Goal: Entertainment & Leisure: Consume media (video, audio)

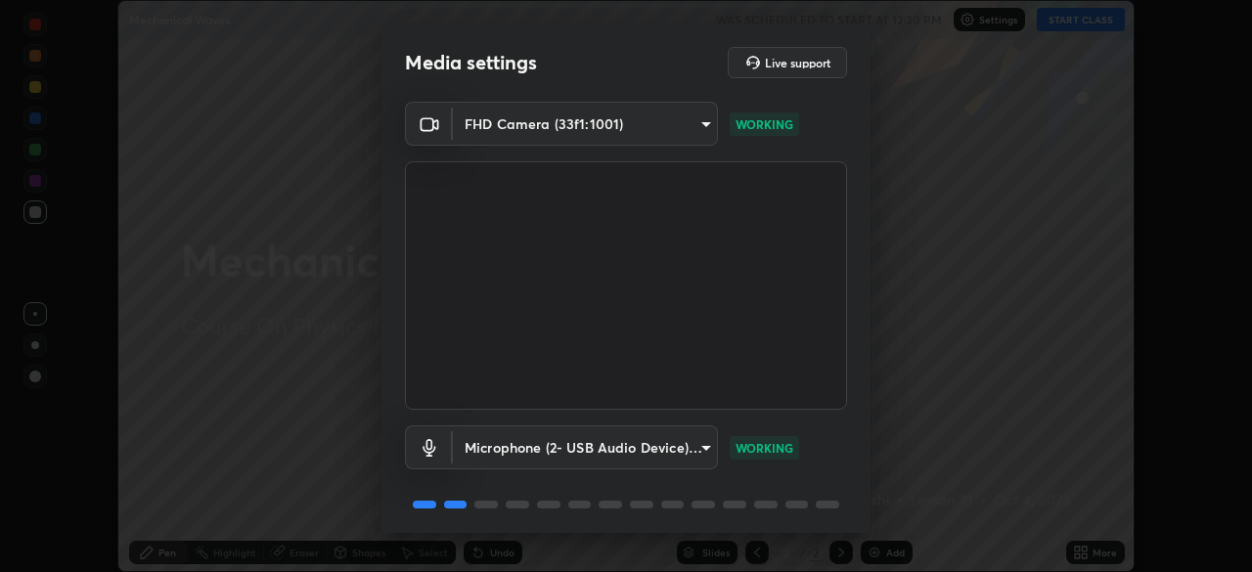
scroll to position [69, 0]
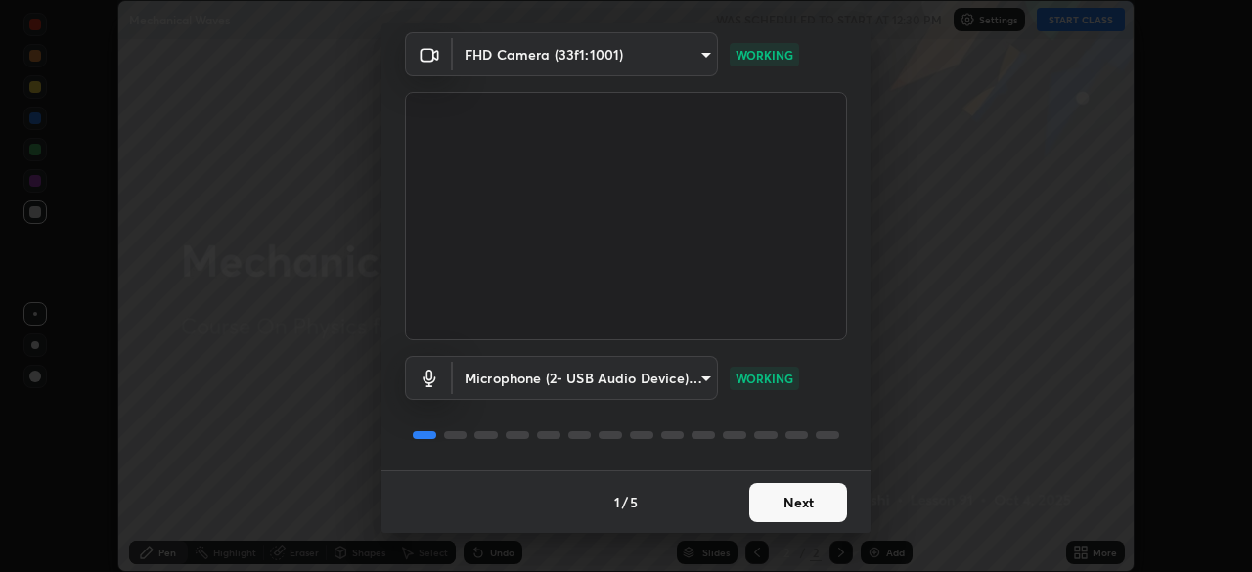
click at [779, 512] on button "Next" at bounding box center [798, 502] width 98 height 39
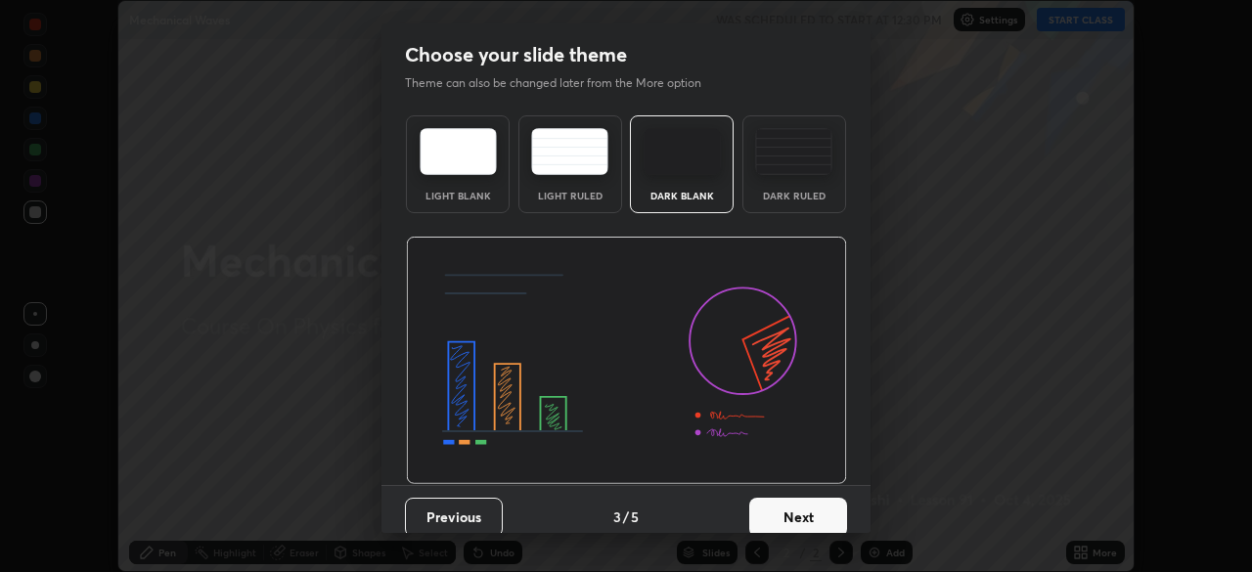
click at [777, 519] on button "Next" at bounding box center [798, 517] width 98 height 39
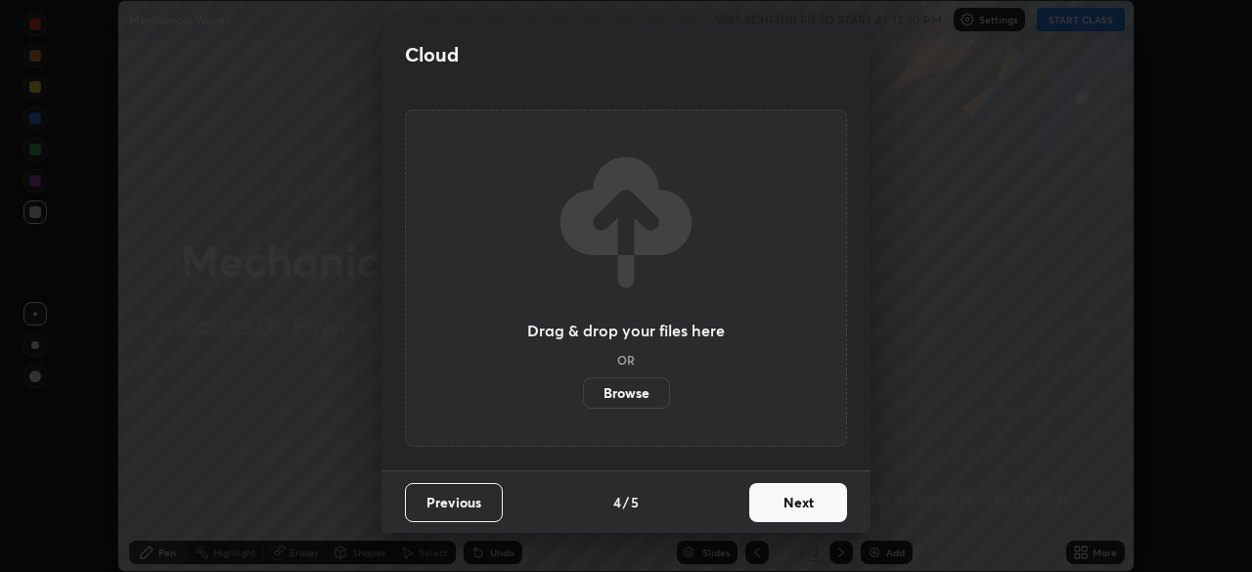
click at [784, 512] on button "Next" at bounding box center [798, 502] width 98 height 39
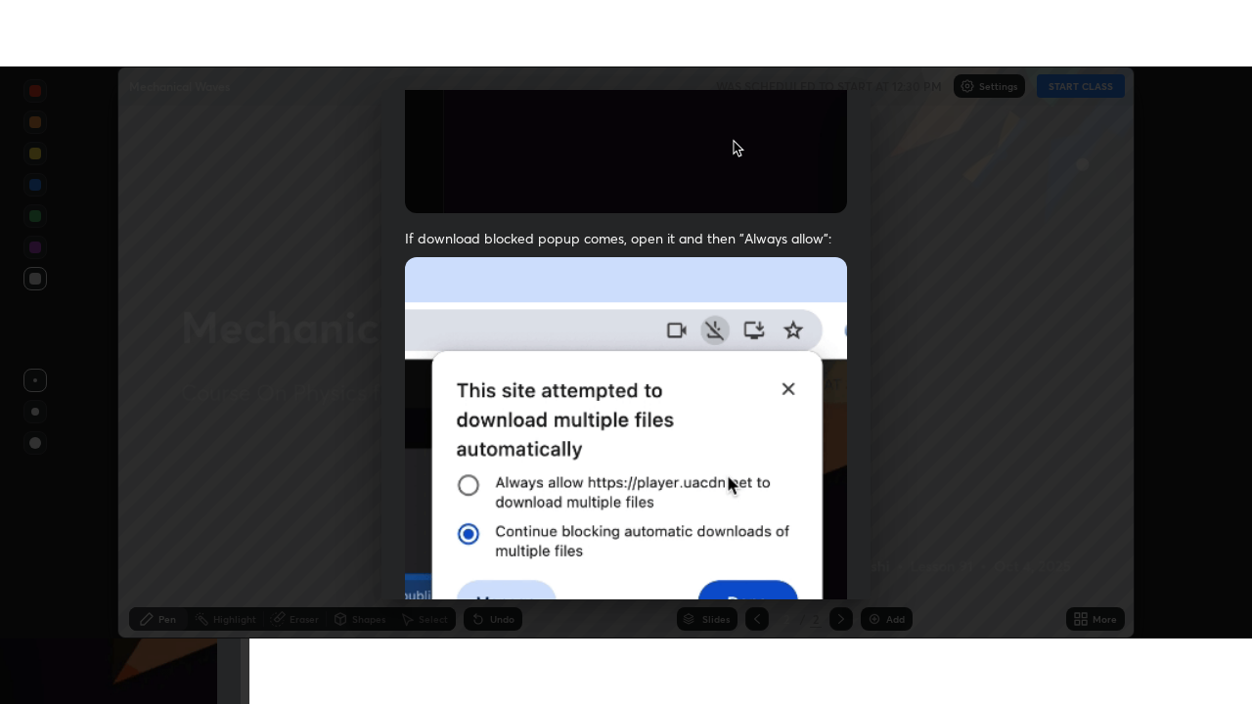
scroll to position [468, 0]
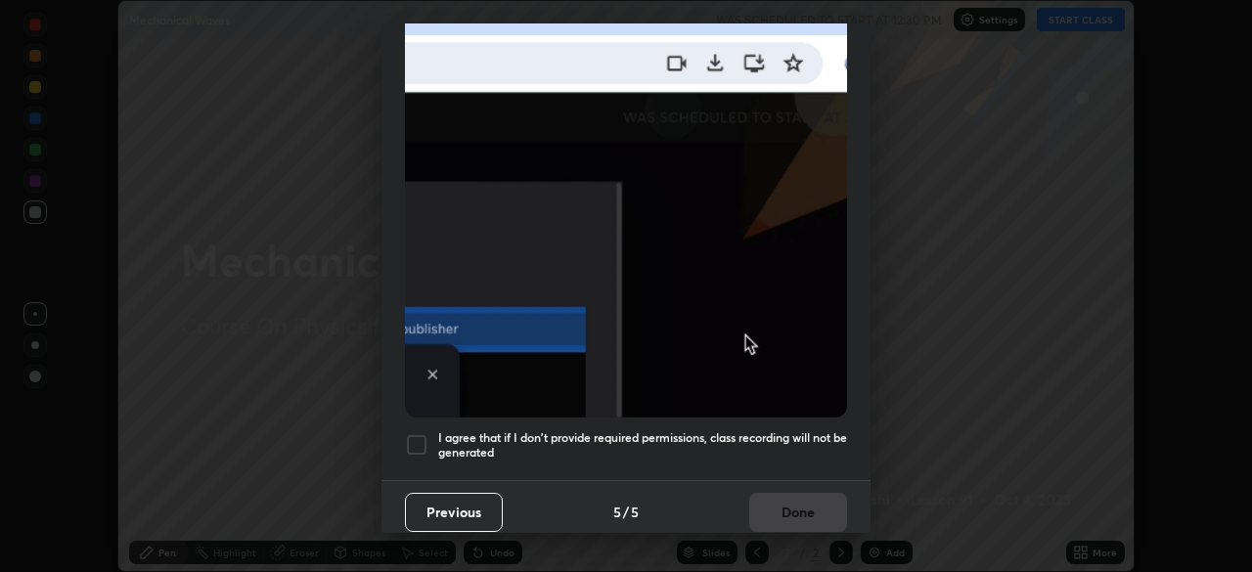
click at [423, 435] on div at bounding box center [416, 444] width 23 height 23
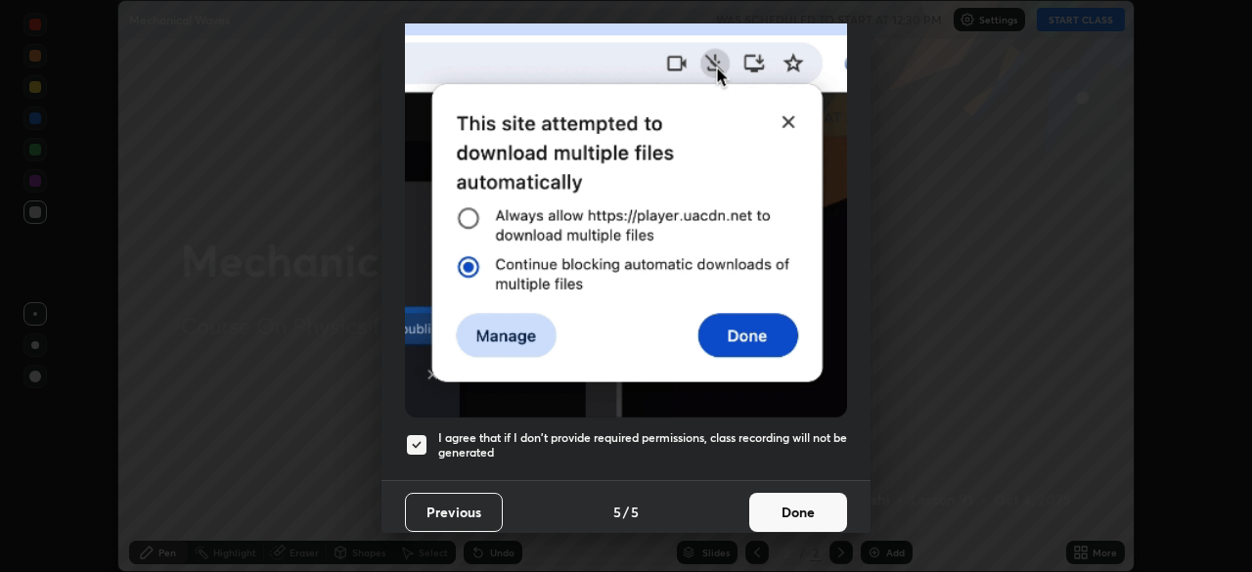
click at [802, 512] on button "Done" at bounding box center [798, 512] width 98 height 39
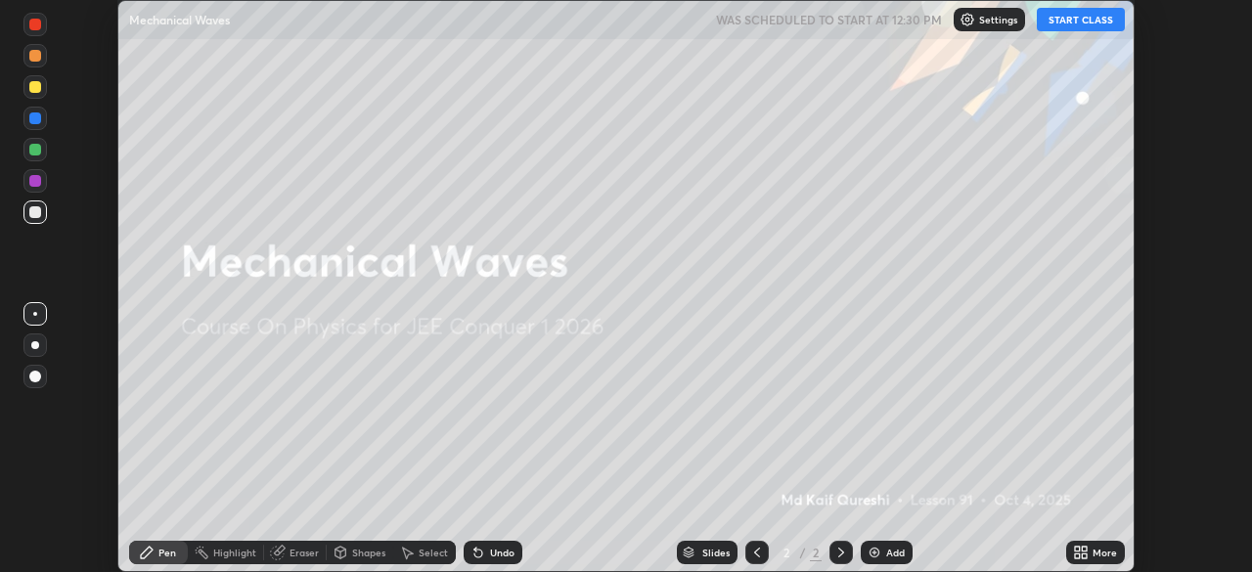
click at [1077, 550] on icon at bounding box center [1077, 549] width 5 height 5
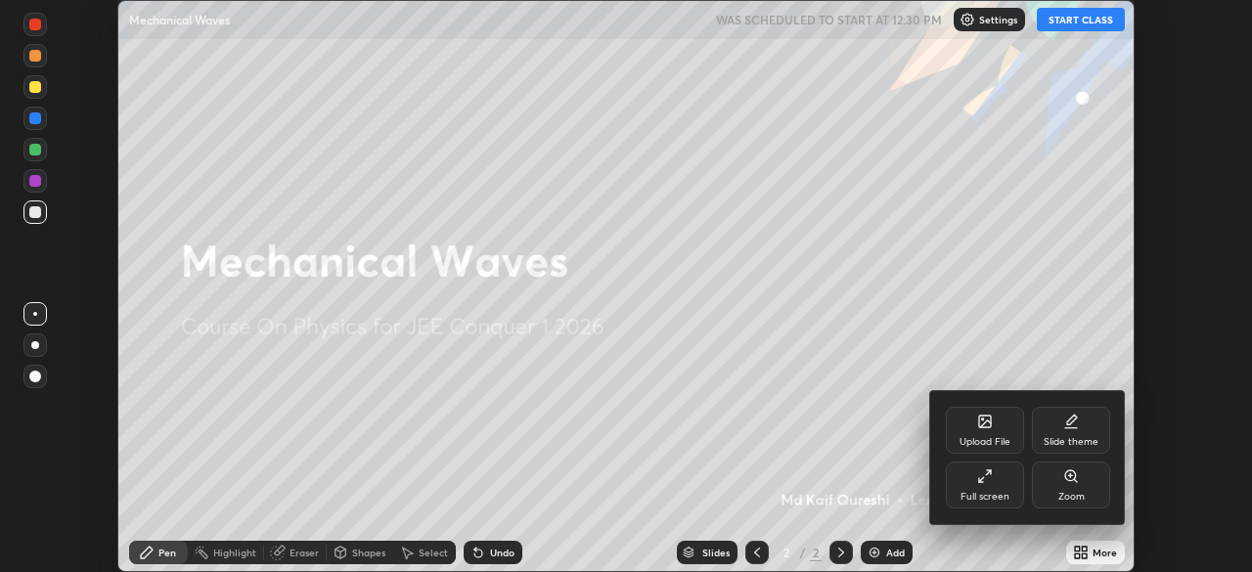
click at [998, 481] on div "Full screen" at bounding box center [985, 485] width 78 height 47
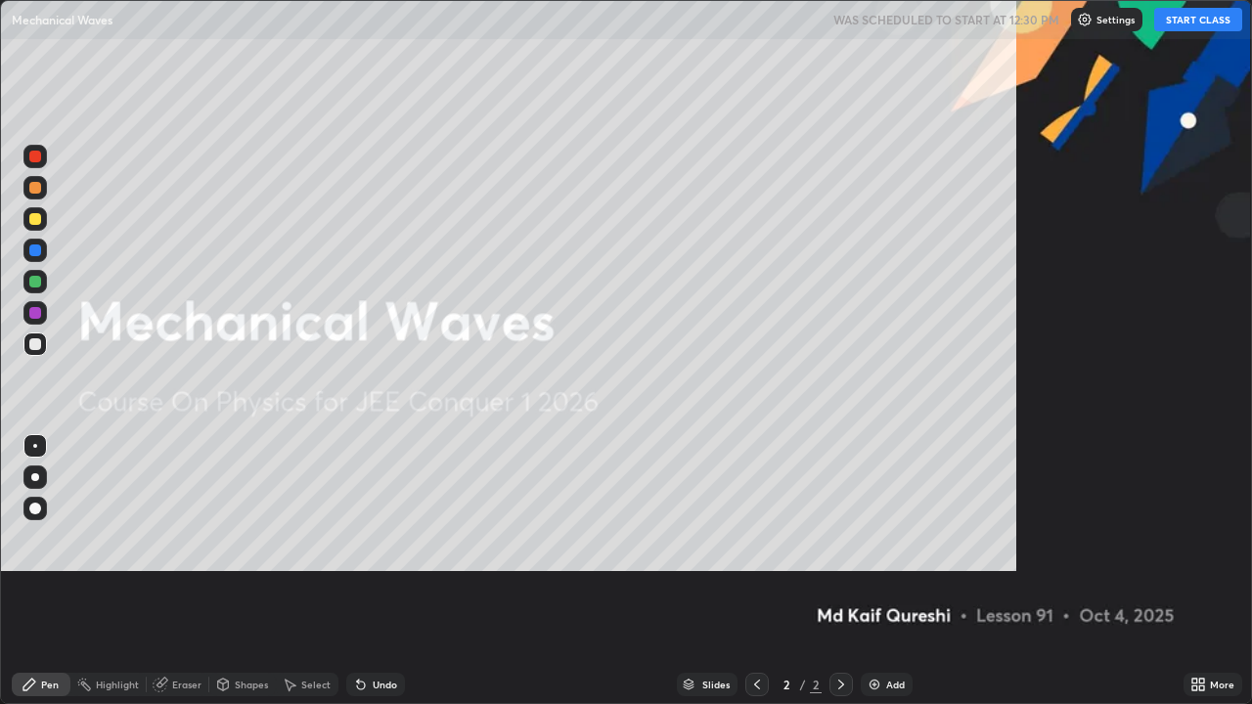
scroll to position [704, 1252]
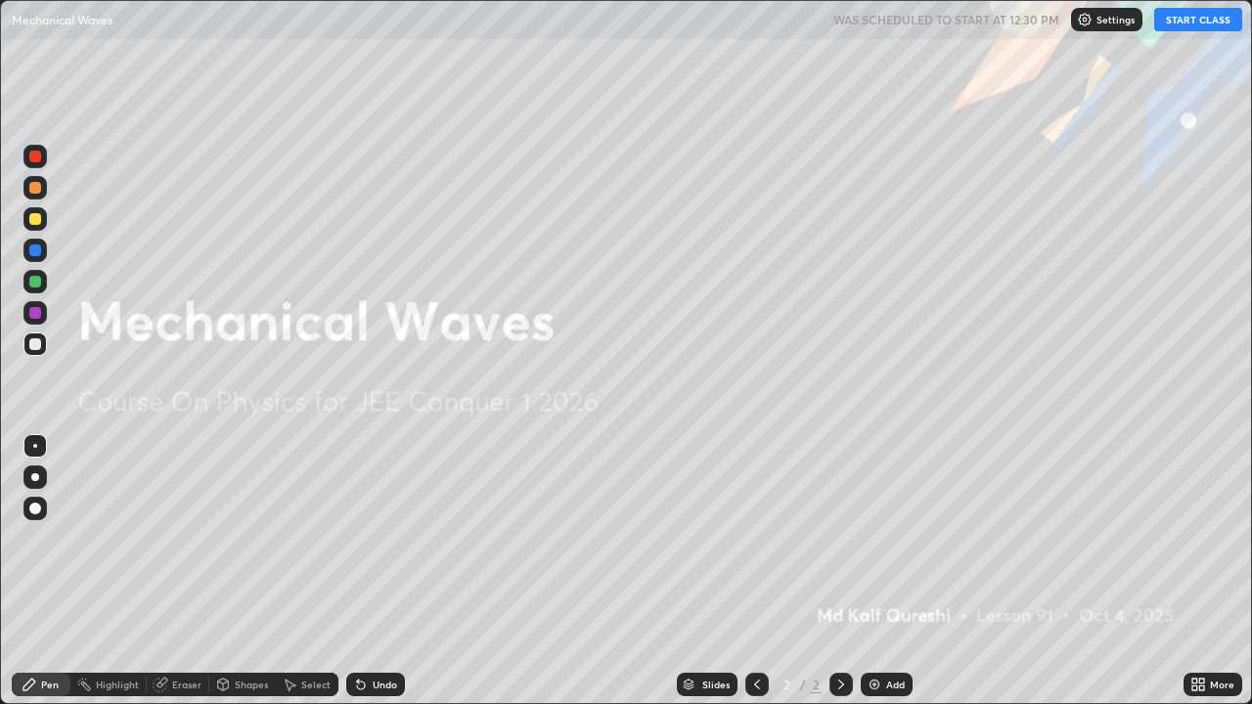
click at [1196, 25] on button "START CLASS" at bounding box center [1198, 19] width 88 height 23
click at [886, 571] on div "Add" at bounding box center [895, 685] width 19 height 10
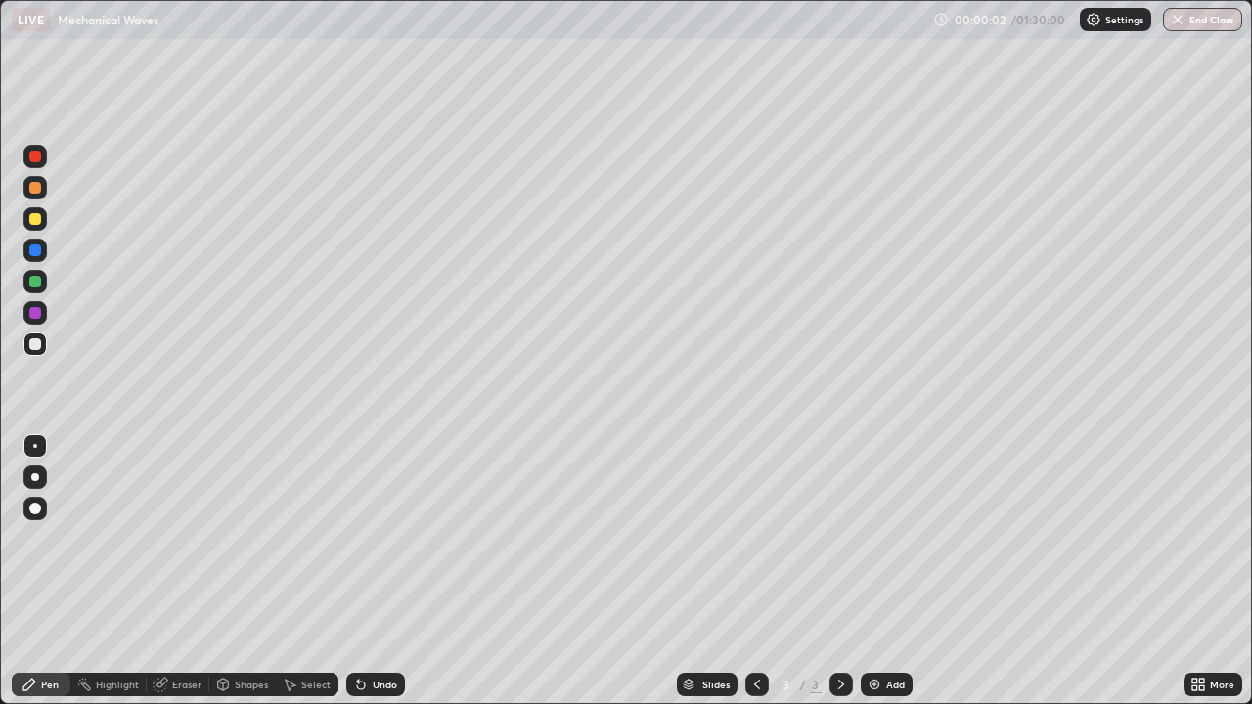
click at [39, 341] on div at bounding box center [35, 344] width 12 height 12
click at [38, 216] on div at bounding box center [35, 219] width 12 height 12
click at [38, 349] on div at bounding box center [35, 344] width 12 height 12
click at [32, 284] on div at bounding box center [35, 282] width 12 height 12
click at [42, 351] on div at bounding box center [34, 344] width 23 height 23
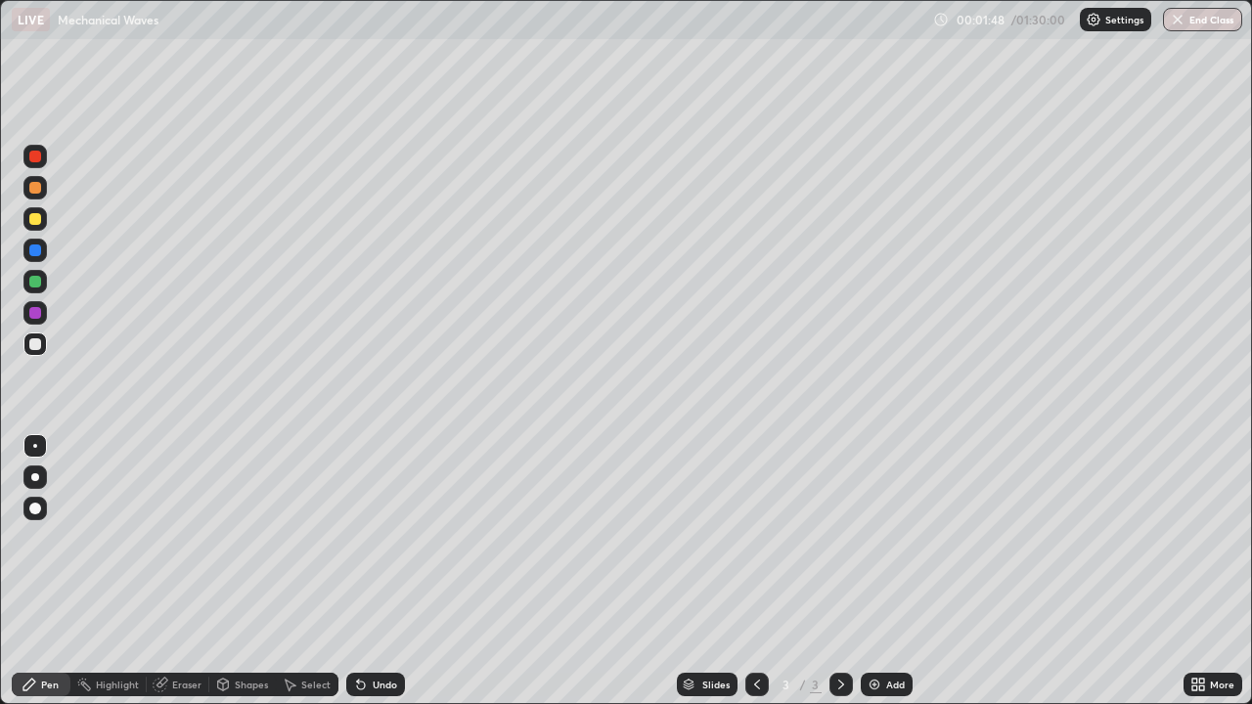
click at [29, 222] on div at bounding box center [35, 219] width 12 height 12
click at [241, 571] on div "Shapes" at bounding box center [251, 685] width 33 height 10
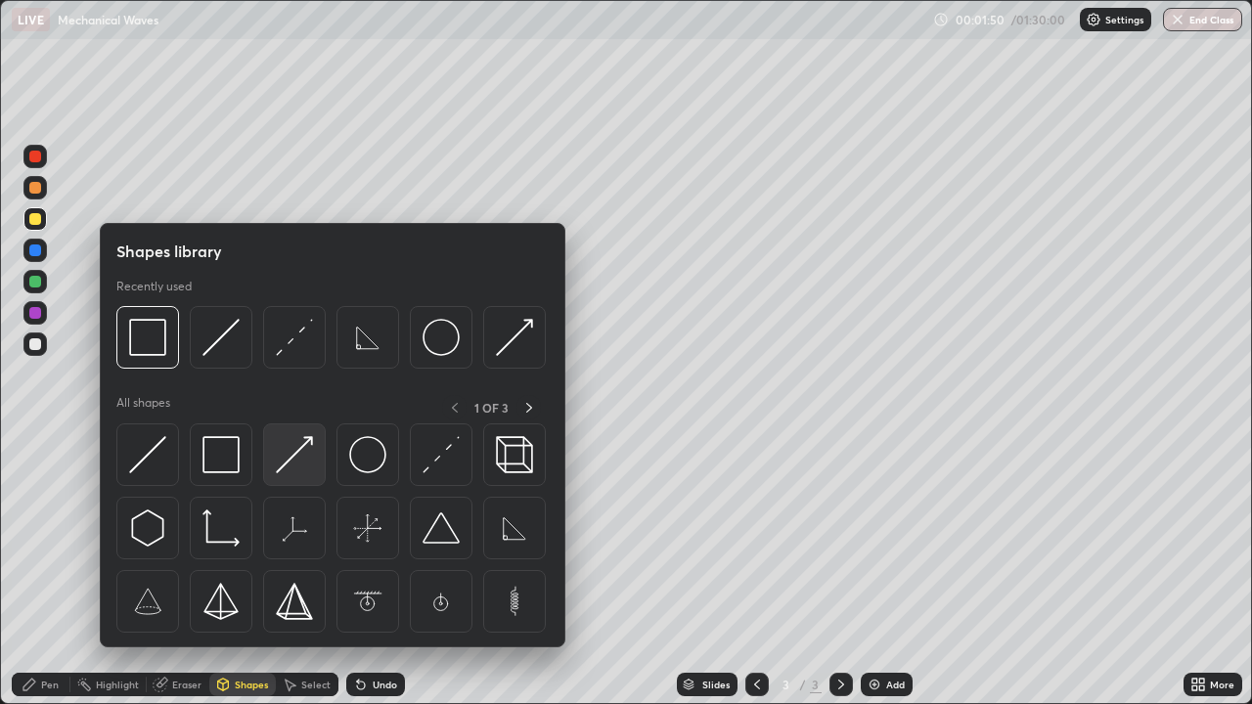
click at [289, 461] on img at bounding box center [294, 454] width 37 height 37
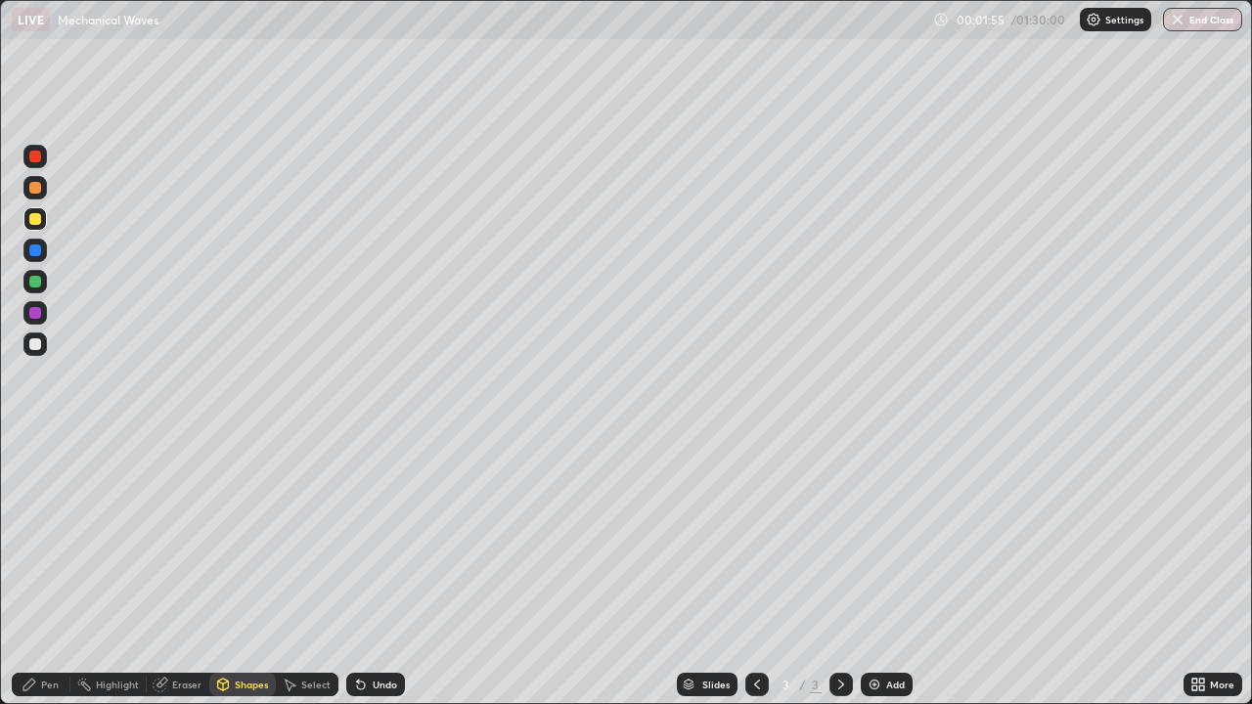
click at [47, 571] on div "Pen" at bounding box center [50, 685] width 18 height 10
click at [31, 338] on div at bounding box center [35, 344] width 12 height 12
click at [386, 571] on div "Undo" at bounding box center [385, 685] width 24 height 10
click at [231, 571] on div "Shapes" at bounding box center [242, 684] width 67 height 23
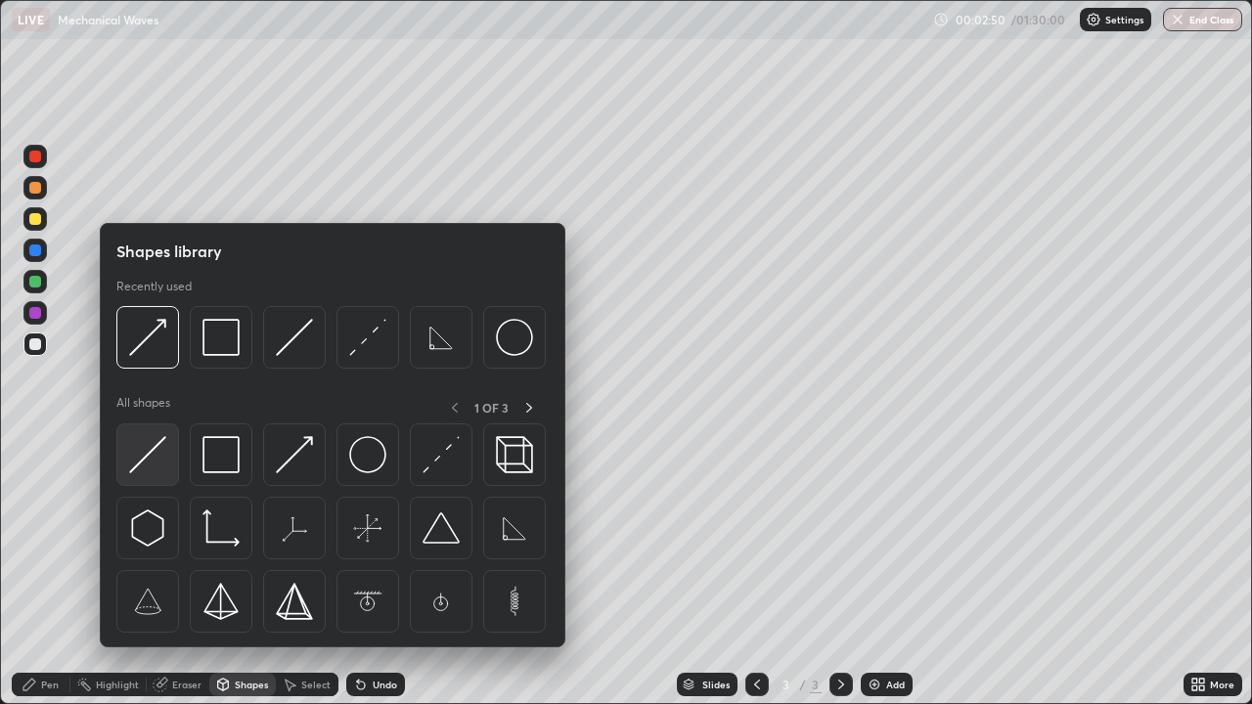
click at [143, 466] on img at bounding box center [147, 454] width 37 height 37
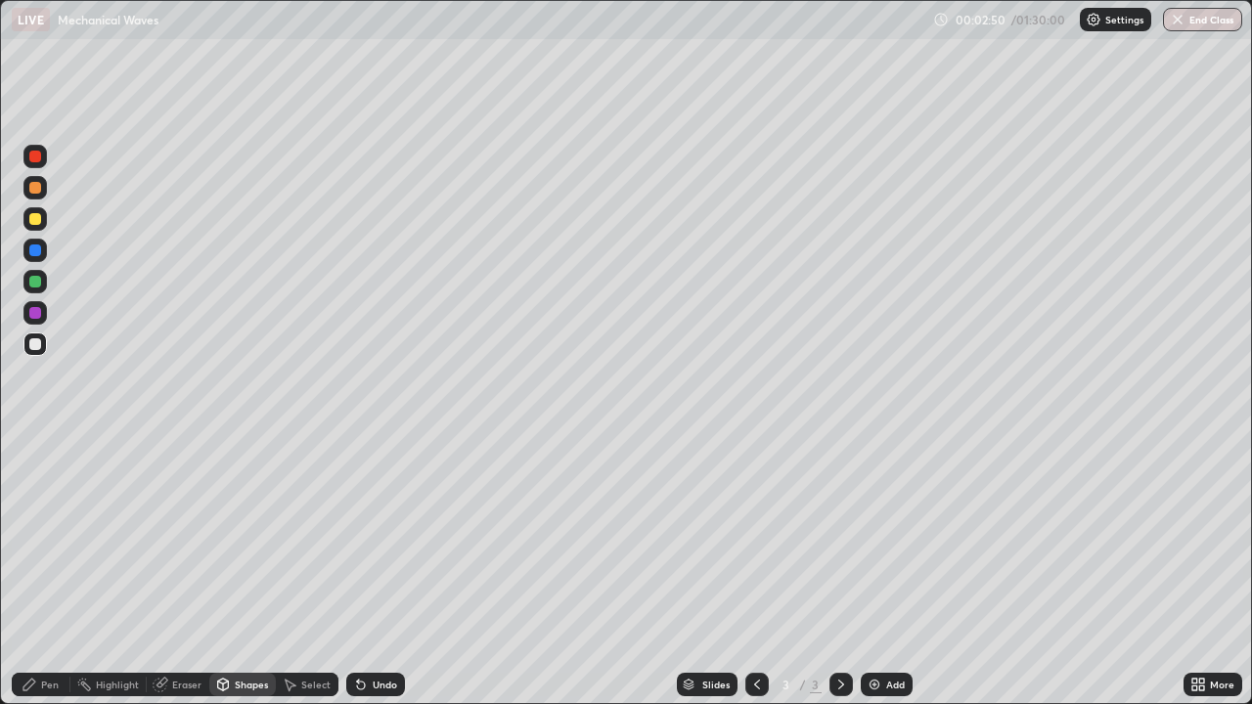
click at [35, 220] on div at bounding box center [35, 219] width 12 height 12
click at [248, 571] on div "Shapes" at bounding box center [242, 684] width 67 height 23
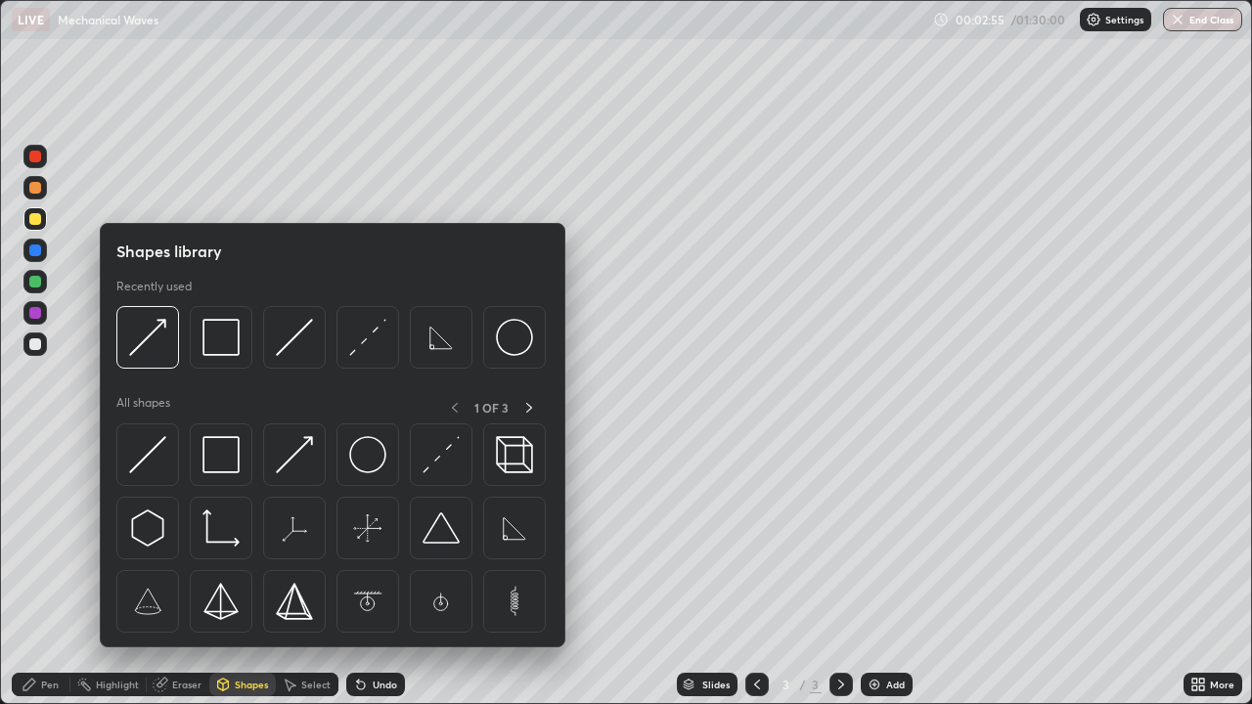
click at [39, 253] on div at bounding box center [35, 250] width 12 height 12
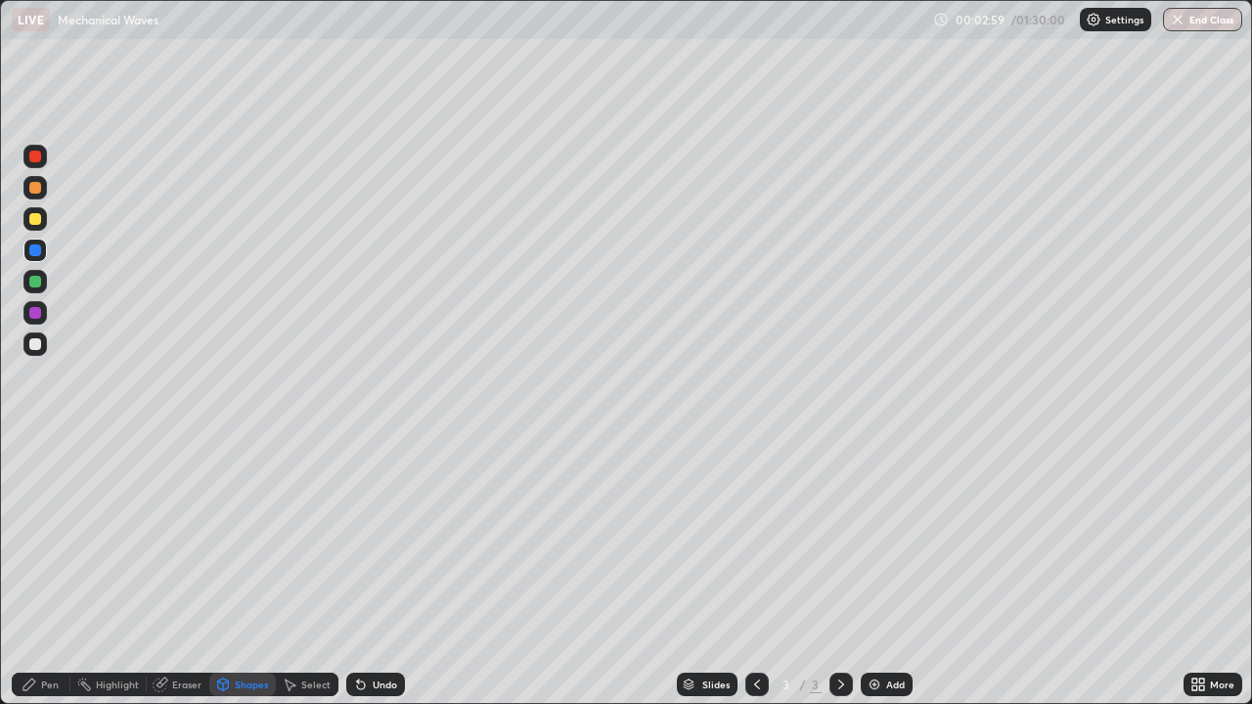
click at [35, 345] on div at bounding box center [35, 344] width 12 height 12
click at [45, 571] on div "Pen" at bounding box center [50, 685] width 18 height 10
click at [373, 571] on div "Undo" at bounding box center [385, 685] width 24 height 10
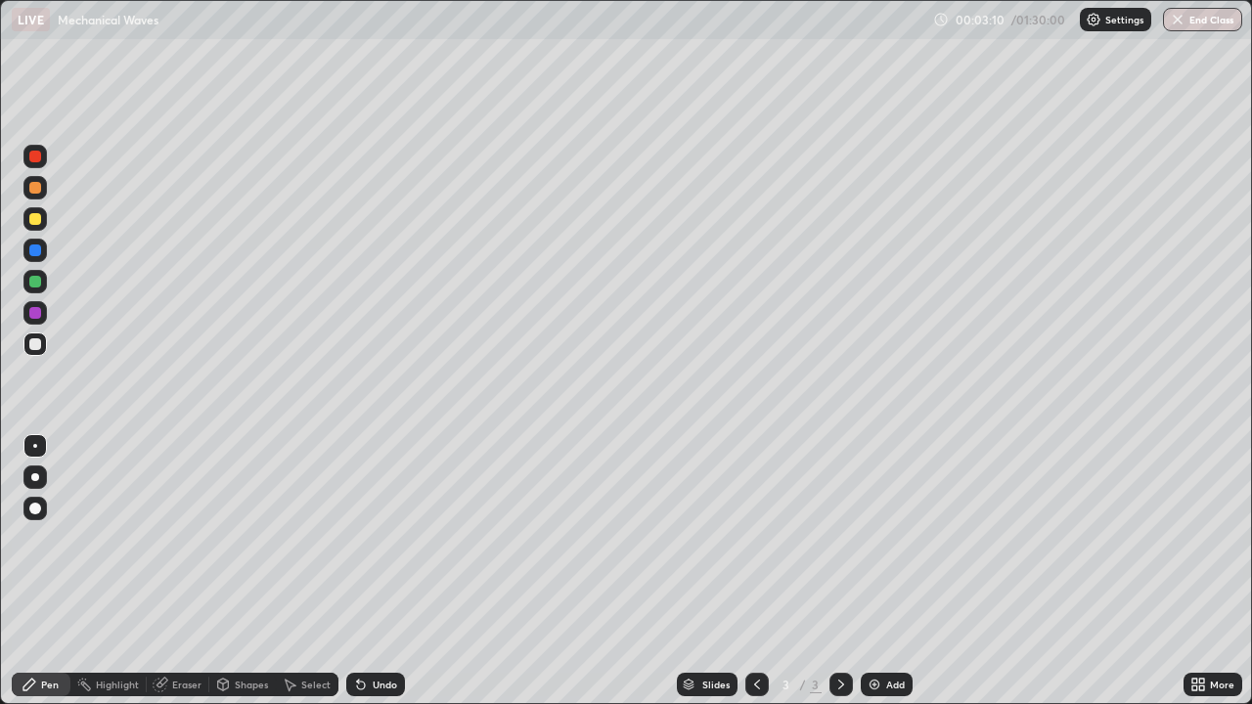
click at [373, 571] on div "Undo" at bounding box center [385, 685] width 24 height 10
click at [367, 571] on div "Undo" at bounding box center [375, 684] width 59 height 23
click at [373, 571] on div "Undo" at bounding box center [385, 685] width 24 height 10
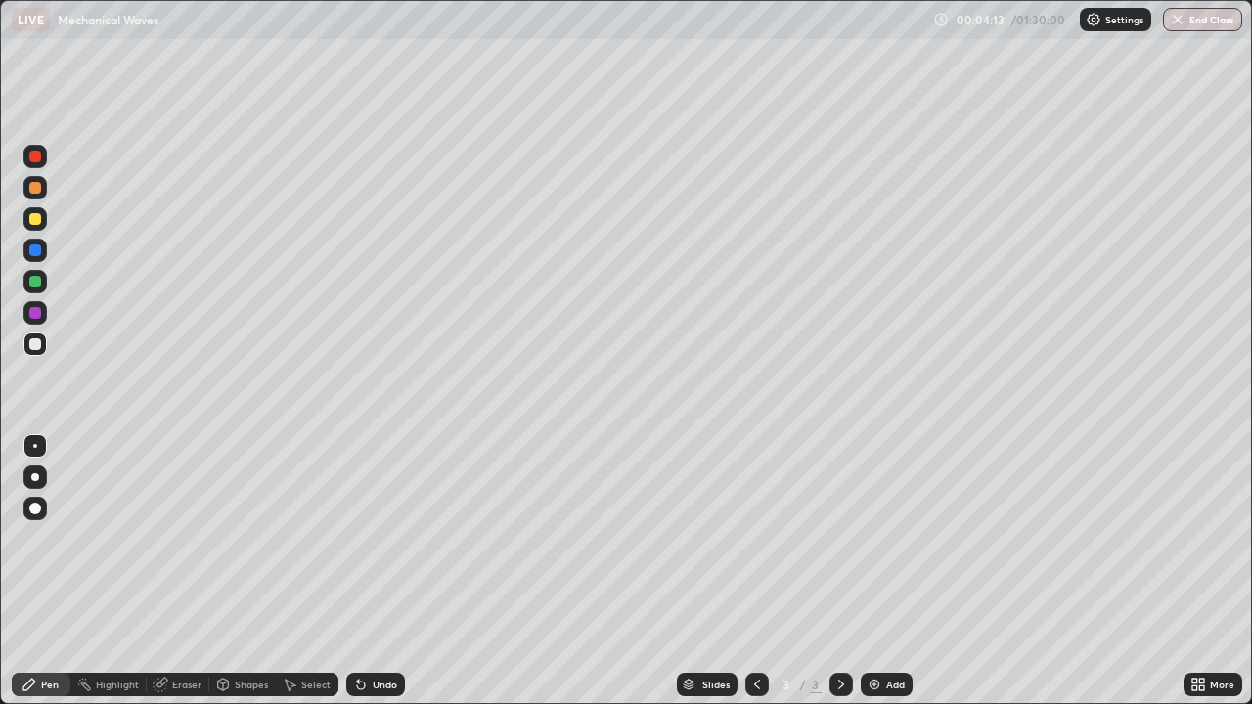
click at [373, 571] on div "Undo" at bounding box center [385, 685] width 24 height 10
click at [375, 571] on div "Undo" at bounding box center [375, 684] width 59 height 23
click at [371, 571] on div "Undo" at bounding box center [375, 684] width 59 height 23
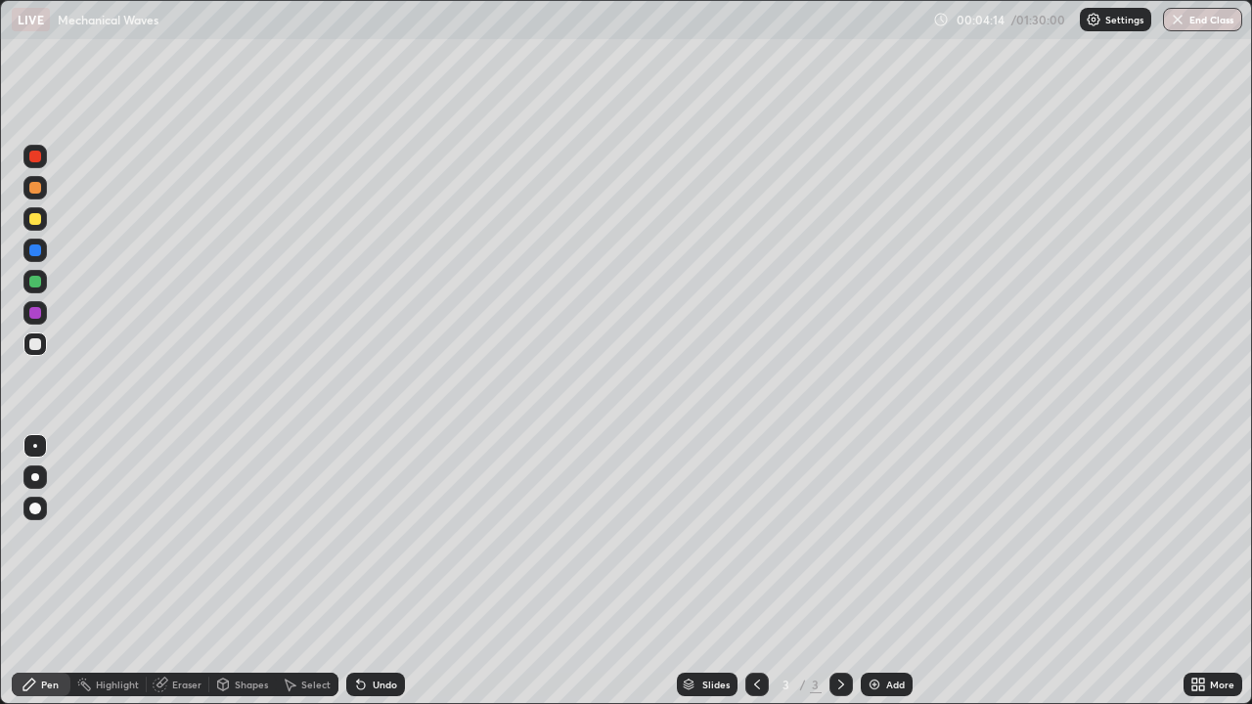
click at [369, 571] on div "Undo" at bounding box center [375, 684] width 59 height 23
click at [881, 571] on div "Add" at bounding box center [887, 684] width 52 height 23
click at [36, 351] on div at bounding box center [34, 344] width 23 height 23
click at [34, 222] on div at bounding box center [35, 219] width 12 height 12
click at [38, 342] on div at bounding box center [35, 344] width 12 height 12
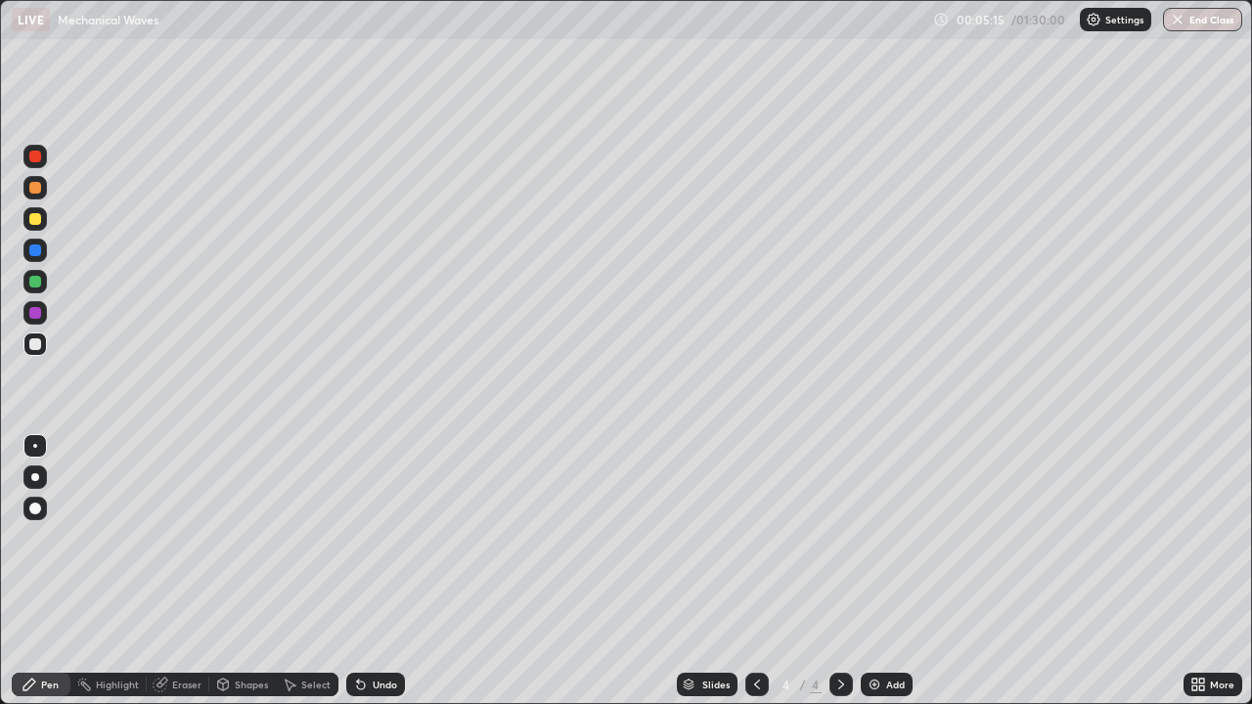
click at [43, 349] on div at bounding box center [34, 344] width 23 height 23
click at [378, 571] on div "Undo" at bounding box center [375, 684] width 59 height 23
click at [376, 571] on div "Undo" at bounding box center [385, 685] width 24 height 10
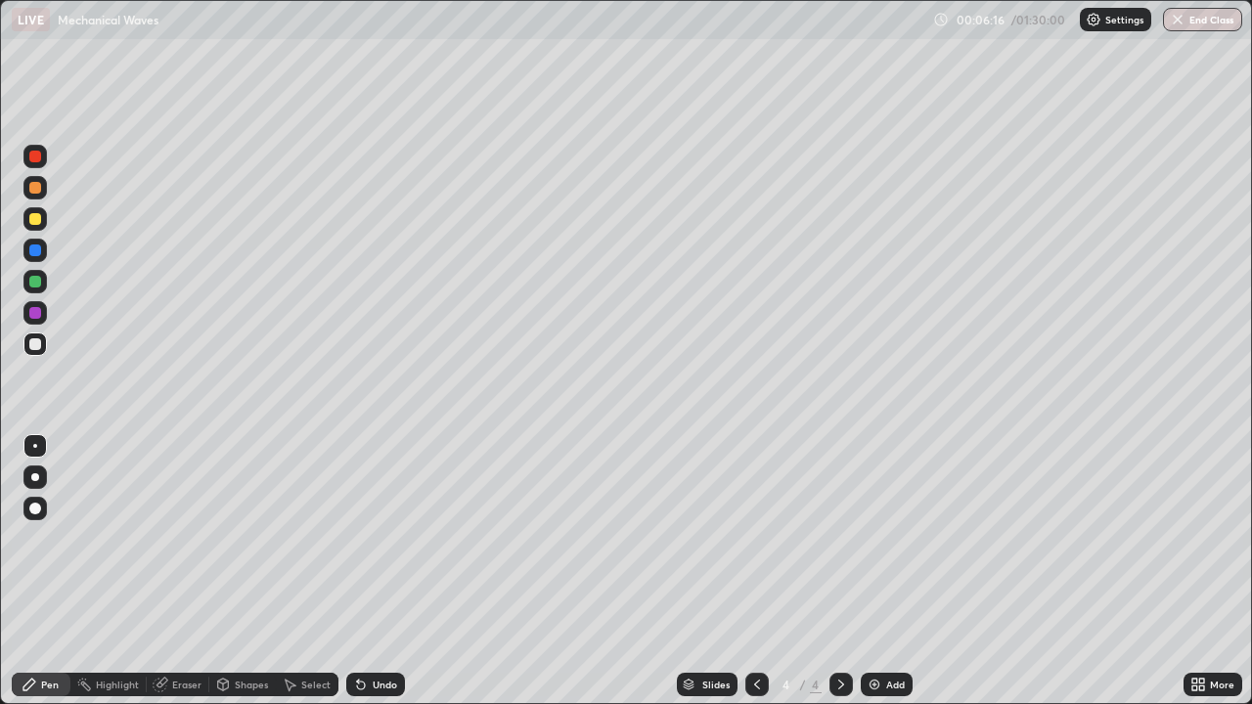
click at [375, 571] on div "Undo" at bounding box center [385, 685] width 24 height 10
click at [247, 571] on div "Shapes" at bounding box center [251, 685] width 33 height 10
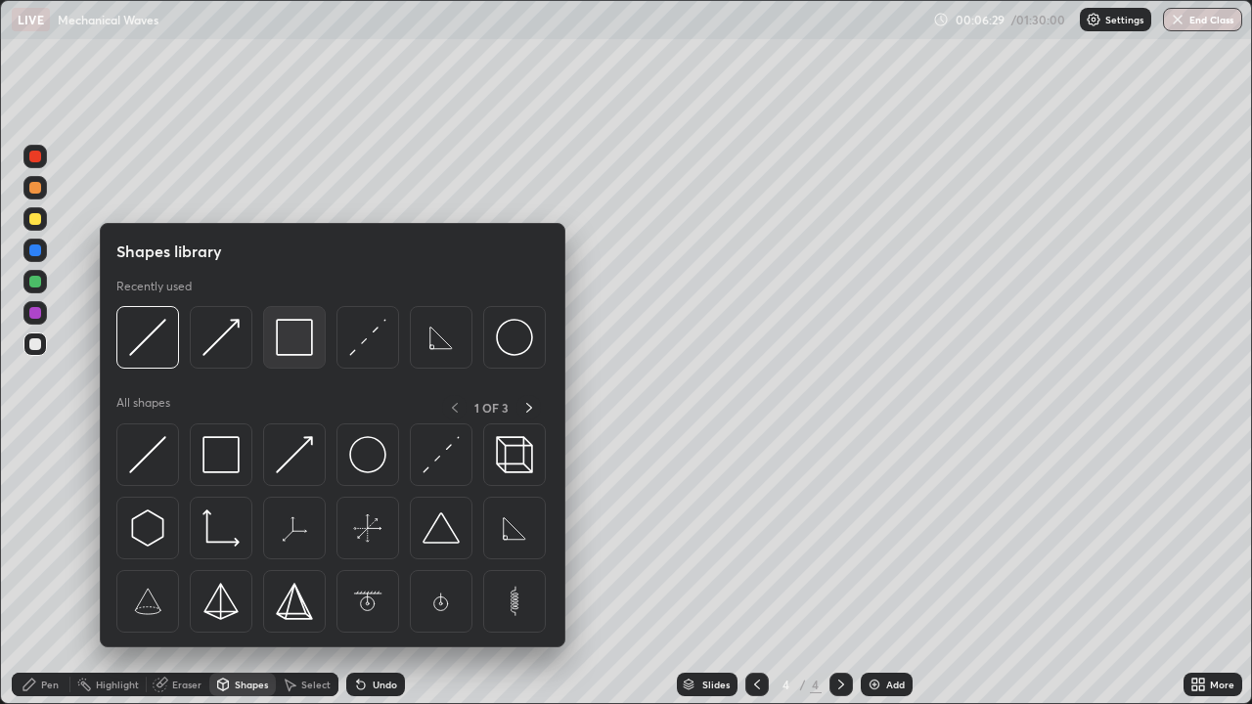
click at [288, 341] on img at bounding box center [294, 337] width 37 height 37
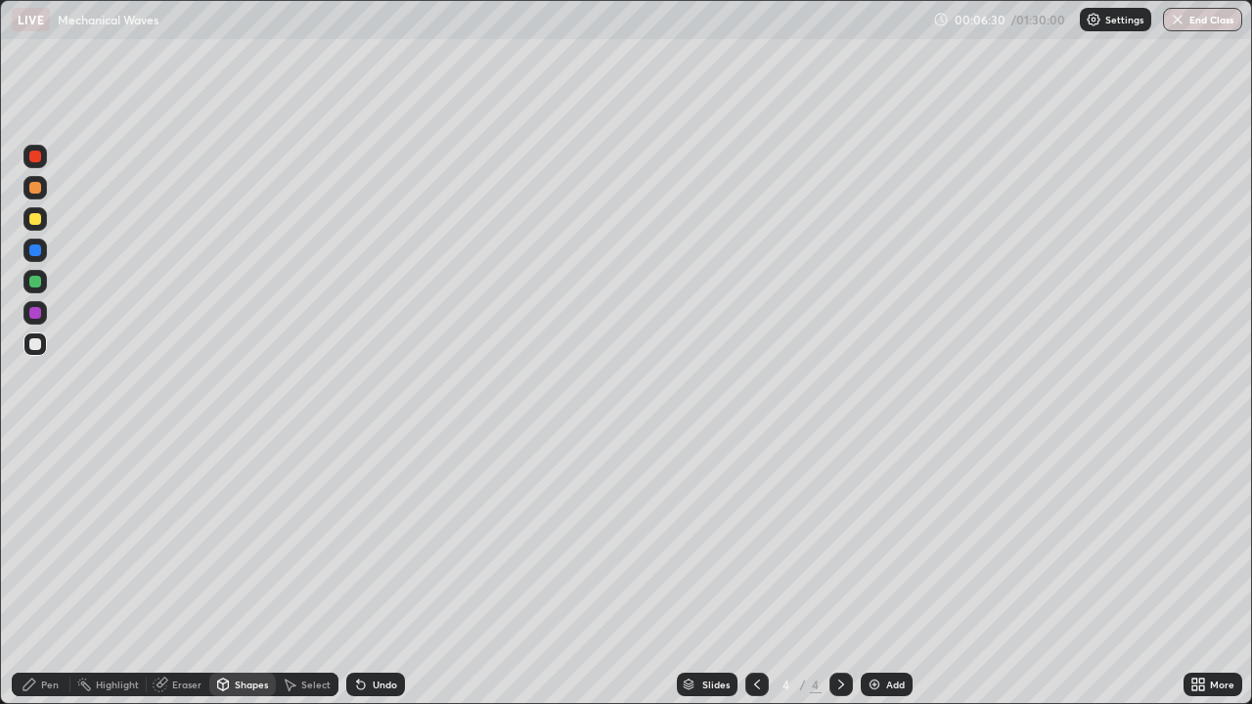
click at [36, 218] on div at bounding box center [35, 219] width 12 height 12
click at [363, 571] on icon at bounding box center [361, 685] width 16 height 16
click at [54, 571] on div "Pen" at bounding box center [41, 684] width 59 height 23
click at [752, 571] on icon at bounding box center [757, 685] width 16 height 16
click at [836, 571] on icon at bounding box center [841, 685] width 16 height 16
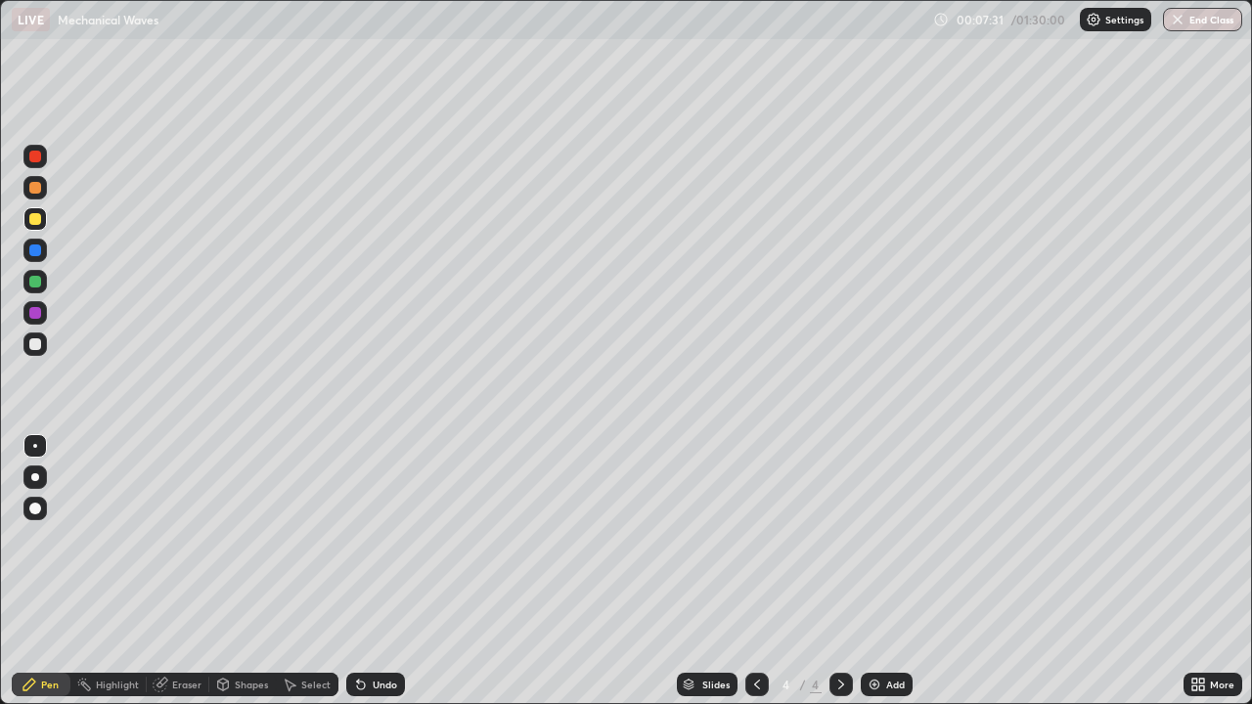
click at [231, 571] on div "Shapes" at bounding box center [242, 684] width 67 height 23
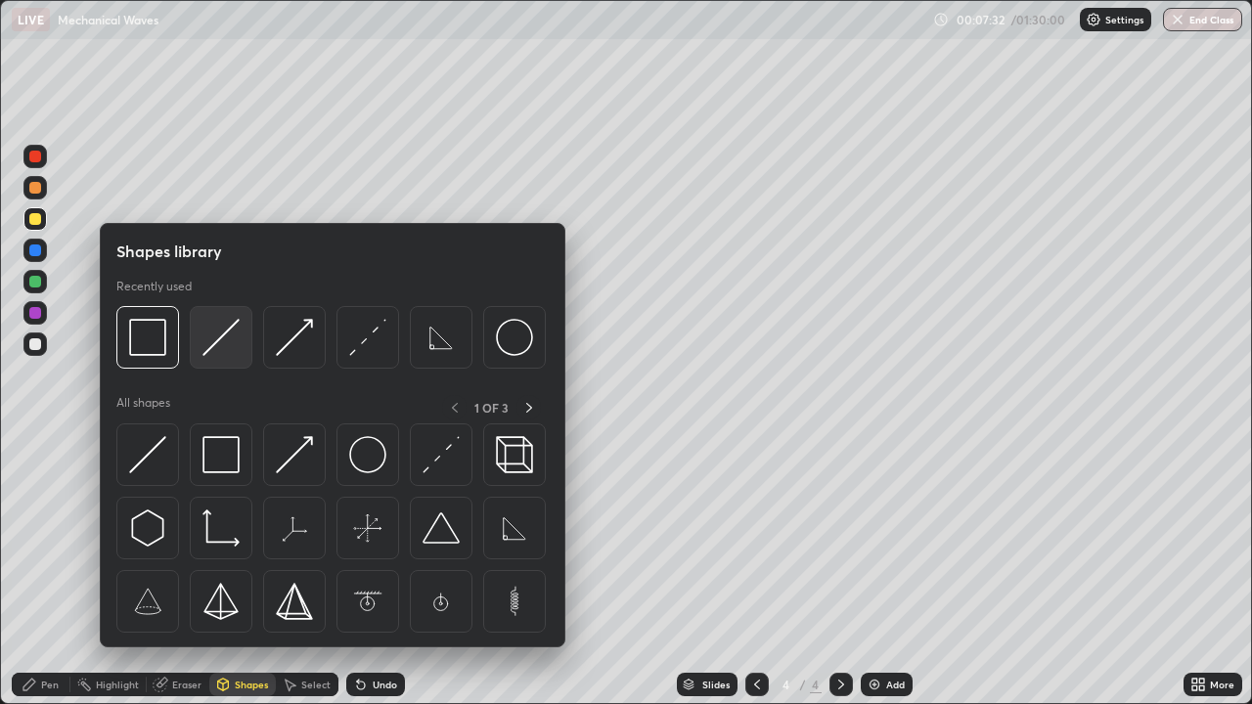
click at [215, 347] on img at bounding box center [220, 337] width 37 height 37
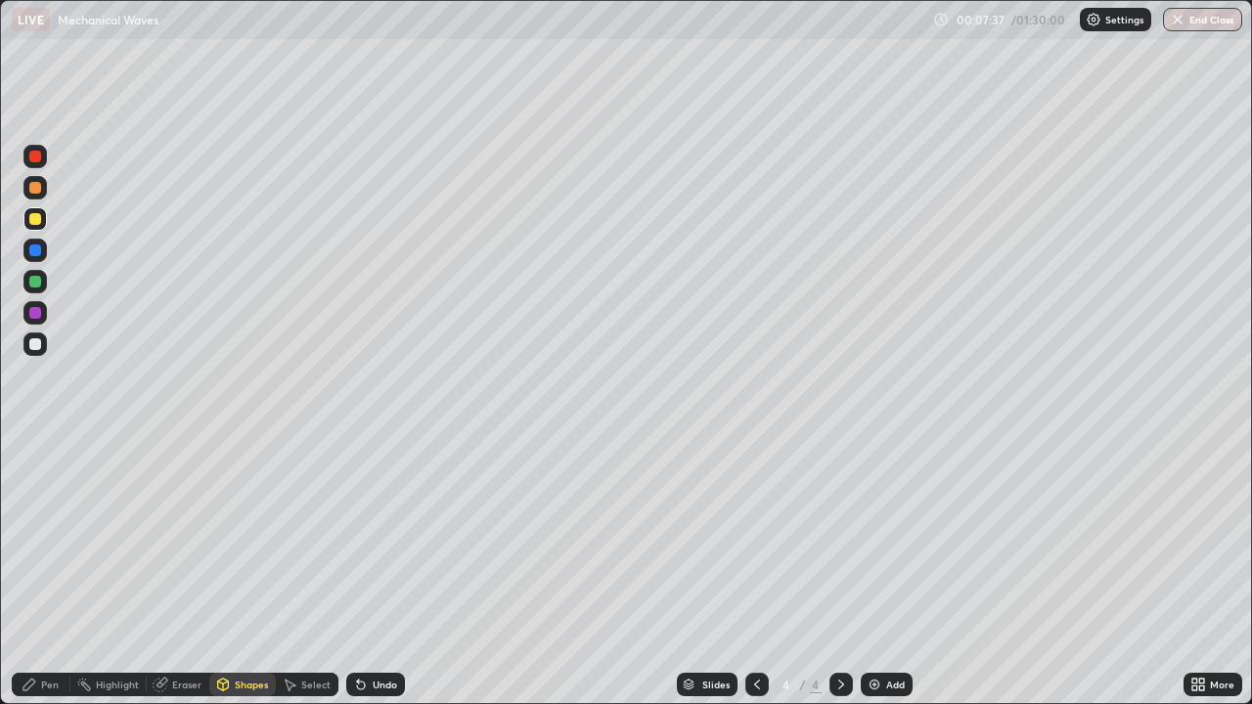
click at [64, 571] on div "Pen" at bounding box center [41, 684] width 59 height 23
click at [31, 348] on div at bounding box center [35, 344] width 12 height 12
